Goal: Task Accomplishment & Management: Use online tool/utility

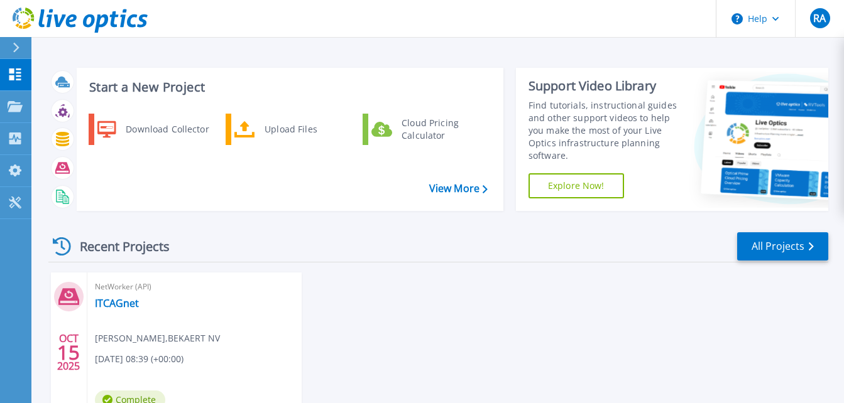
click at [597, 272] on div "Recent Projects All Projects OCT 15 2025 NetWorker (API) ITCAGnet Rohit Agrawal…" at bounding box center [438, 346] width 780 height 250
click at [77, 101] on div "Projects" at bounding box center [59, 107] width 52 height 33
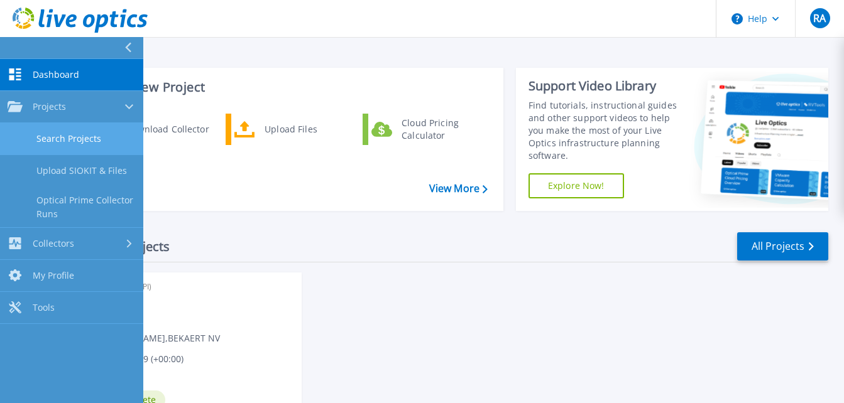
click at [85, 129] on link "Search Projects" at bounding box center [71, 139] width 143 height 32
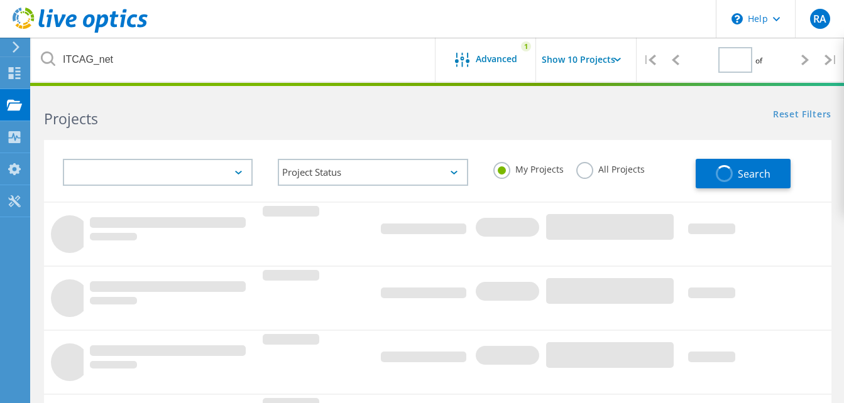
type input "1"
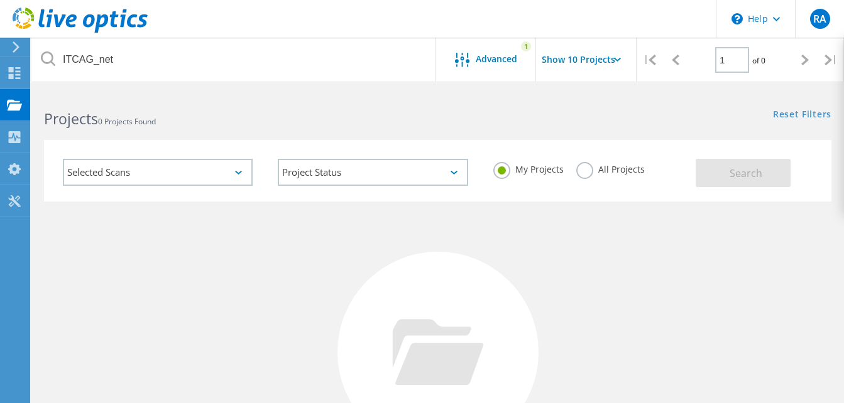
click at [297, 31] on header "\n Help Explore Helpful Articles Contact Support RA End User Rohit Agrawal infy…" at bounding box center [422, 19] width 844 height 38
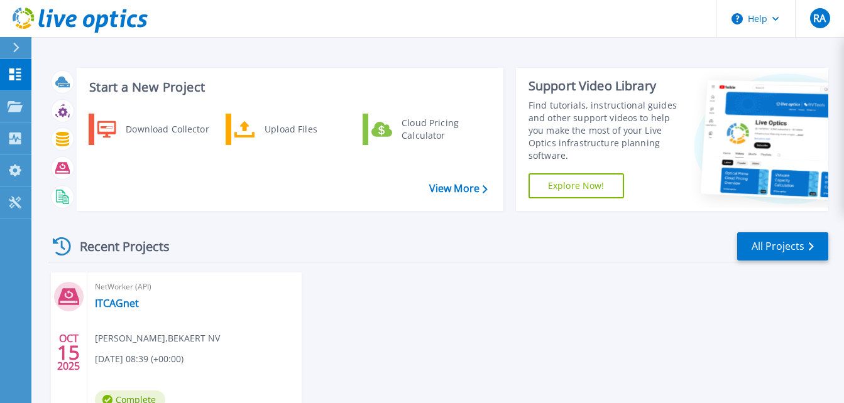
click at [453, 49] on div "Start a New Project Download Collector Upload Files Cloud Pricing Calculator Vi…" at bounding box center [437, 235] width 813 height 471
click at [280, 126] on div "Upload Files" at bounding box center [304, 129] width 93 height 25
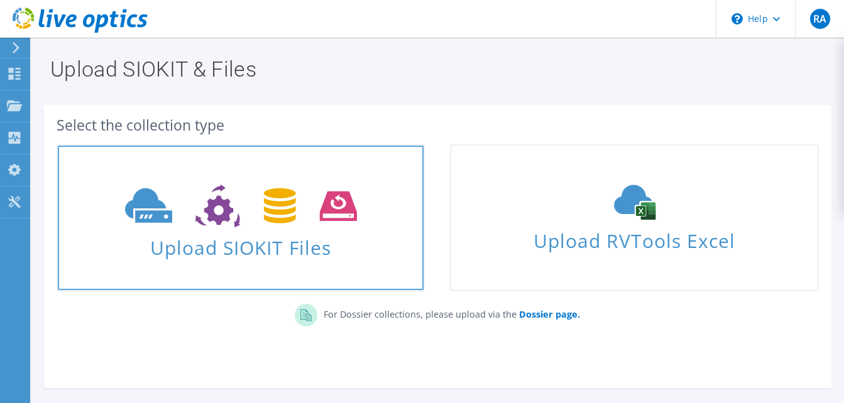
click at [207, 243] on span "Upload SIOKIT Files" at bounding box center [241, 244] width 366 height 27
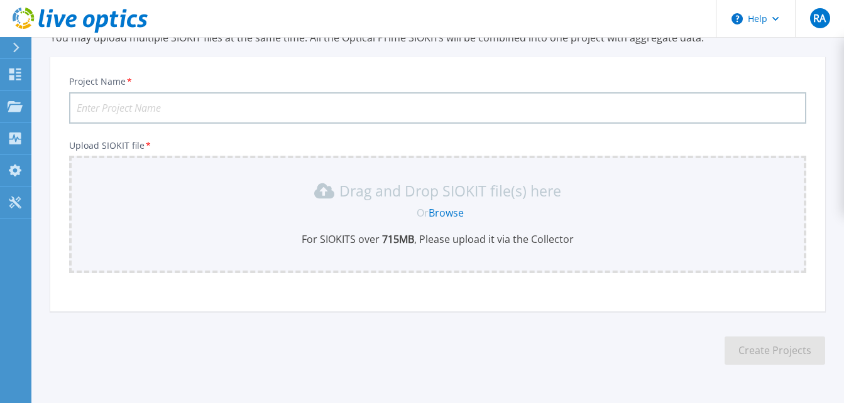
scroll to position [97, 0]
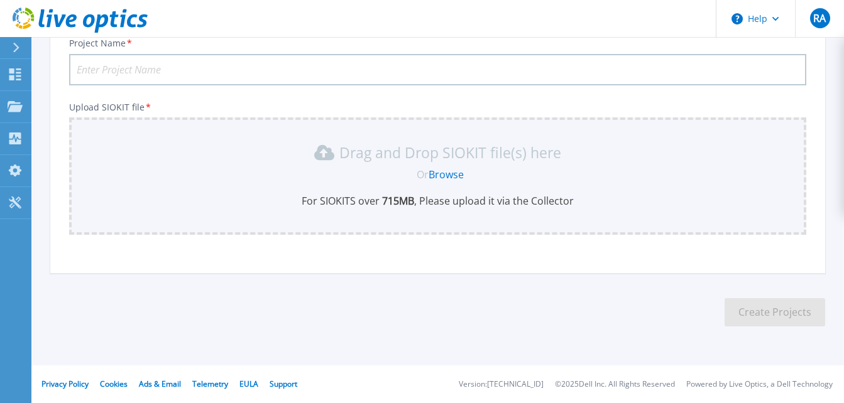
click at [451, 176] on link "Browse" at bounding box center [446, 175] width 35 height 14
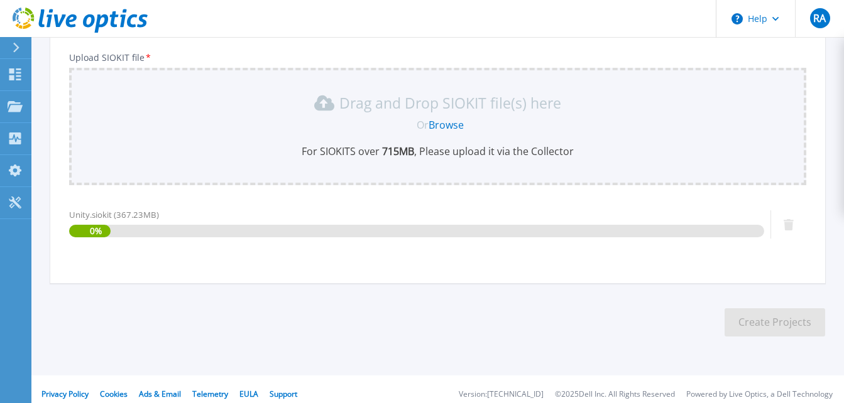
scroll to position [157, 0]
